Goal: Task Accomplishment & Management: Manage account settings

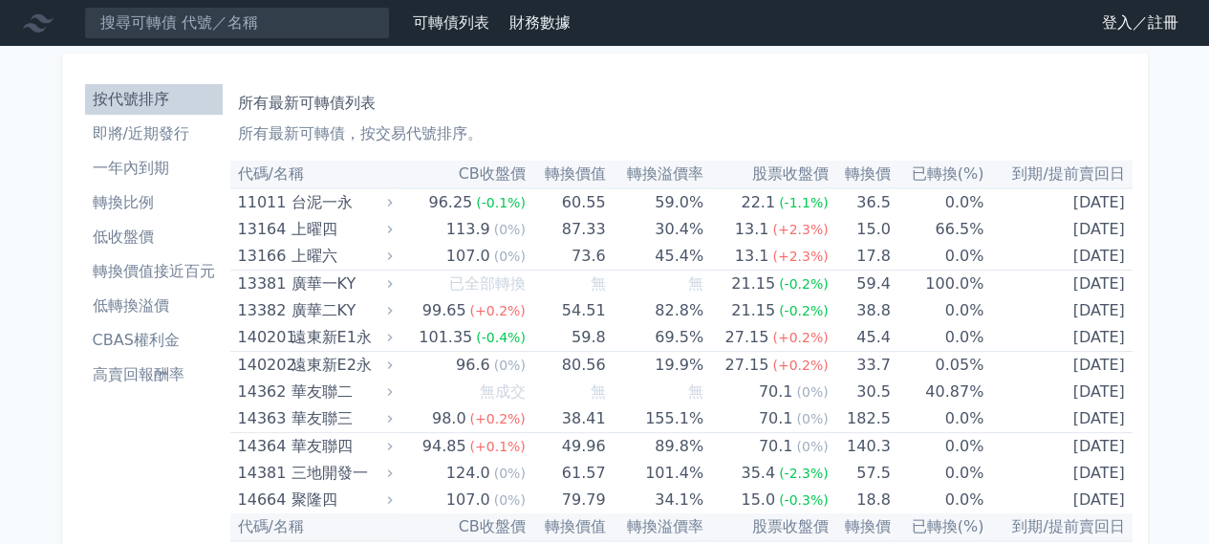
click at [1143, 12] on link "登入／註冊" at bounding box center [1139, 23] width 107 height 31
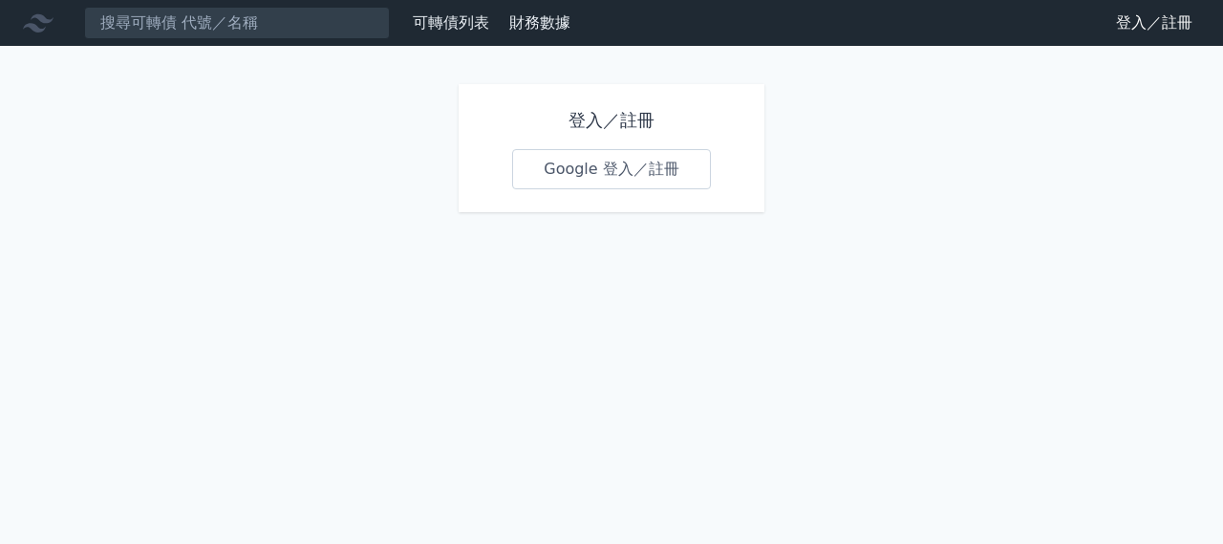
click at [622, 177] on link "Google 登入／註冊" at bounding box center [611, 169] width 199 height 40
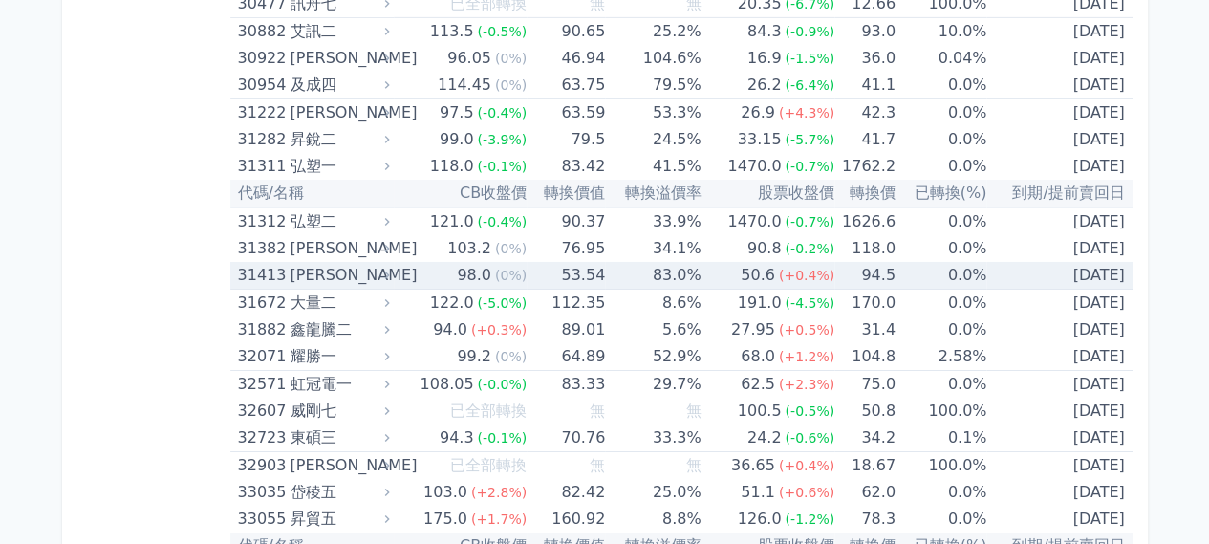
scroll to position [3280, 0]
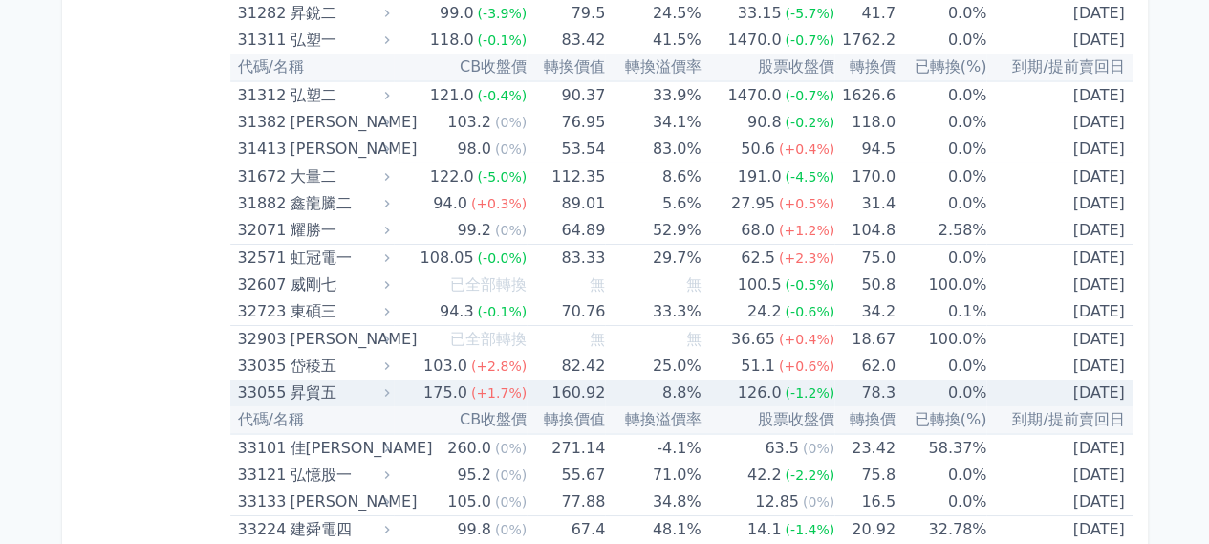
click at [325, 379] on div "昇貿五" at bounding box center [337, 392] width 96 height 27
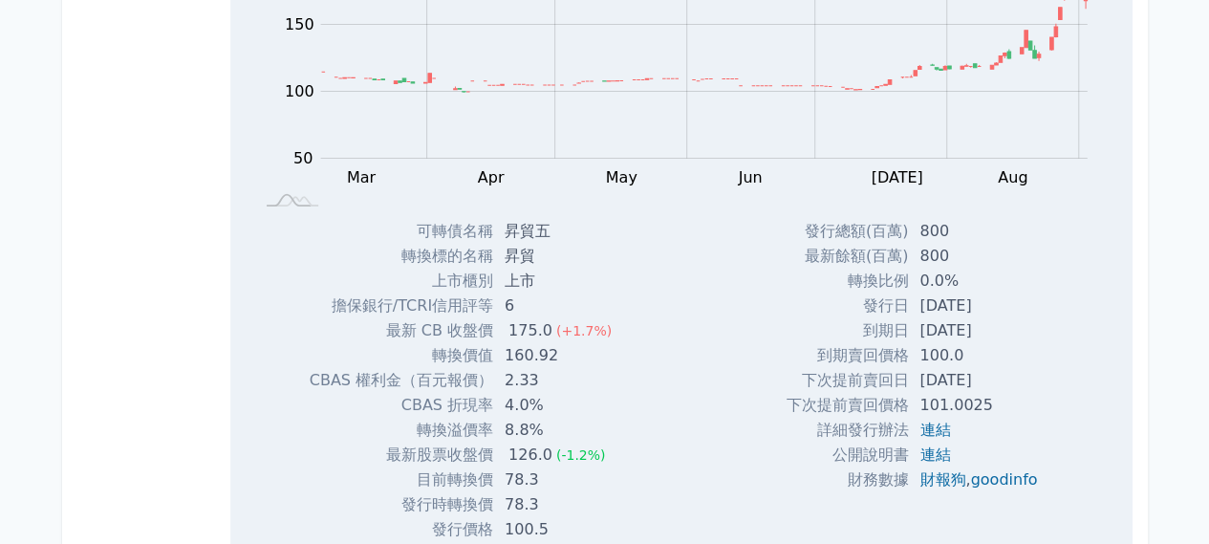
scroll to position [3853, 0]
